Goal: Find specific page/section: Find specific page/section

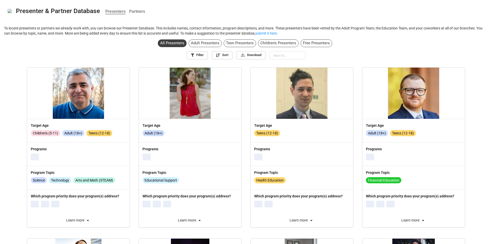
click at [278, 60] on div "All Presenters Adult Presenters Teen Presenters Children's Presenters Free Pres…" at bounding box center [246, 50] width 492 height 26
click at [280, 57] on input "text" at bounding box center [288, 55] width 36 height 8
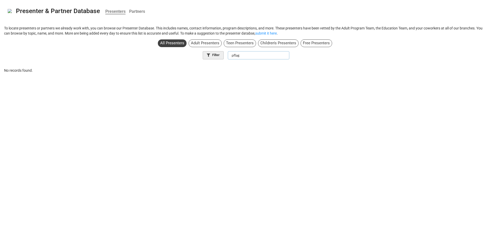
drag, startPoint x: 247, startPoint y: 58, endPoint x: 223, endPoint y: 56, distance: 23.9
click at [223, 56] on div "Filter pflag" at bounding box center [246, 54] width 484 height 10
type input "[PERSON_NAME]"
drag, startPoint x: 225, startPoint y: 54, endPoint x: 221, endPoint y: 55, distance: 4.5
click at [221, 55] on div "Filter [PERSON_NAME]" at bounding box center [246, 54] width 484 height 10
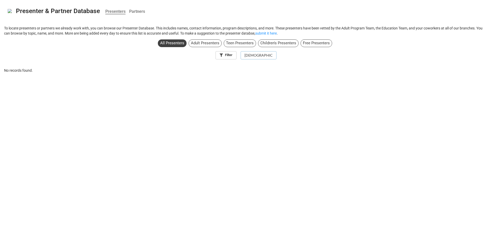
click at [263, 54] on input "[DEMOGRAPHIC_DATA]" at bounding box center [259, 55] width 36 height 8
type input "lgbtqia"
drag, startPoint x: 246, startPoint y: 55, endPoint x: 228, endPoint y: 54, distance: 18.0
click at [228, 54] on div "Filter lgbtqia" at bounding box center [246, 54] width 484 height 10
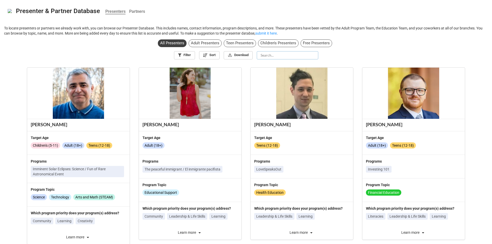
click at [292, 53] on input "text" at bounding box center [288, 55] width 62 height 8
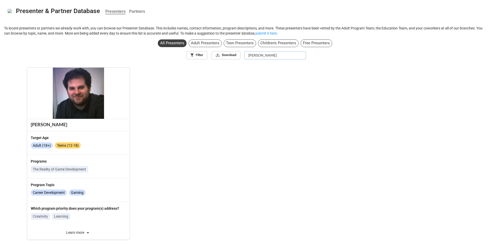
drag, startPoint x: 266, startPoint y: 56, endPoint x: 247, endPoint y: 55, distance: 19.0
click at [247, 55] on input "[PERSON_NAME]" at bounding box center [276, 55] width 62 height 8
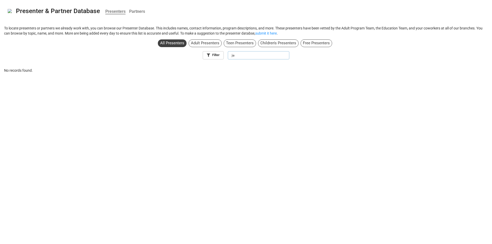
type input "j"
click at [304, 135] on div "Presenter & Partner Database Presenters Partners To locate presenters or partne…" at bounding box center [246, 122] width 492 height 244
